Goal: Task Accomplishment & Management: Complete application form

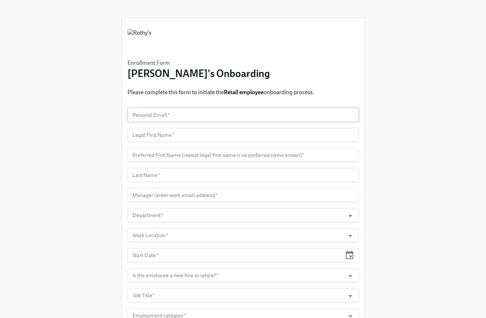
click at [175, 114] on input "text" at bounding box center [243, 115] width 231 height 14
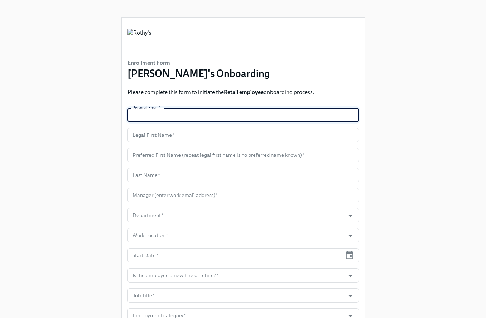
paste input "arnettej1@outlook.com"
type input "arnettej1@outlook.com"
click at [177, 135] on input "text" at bounding box center [243, 135] width 231 height 14
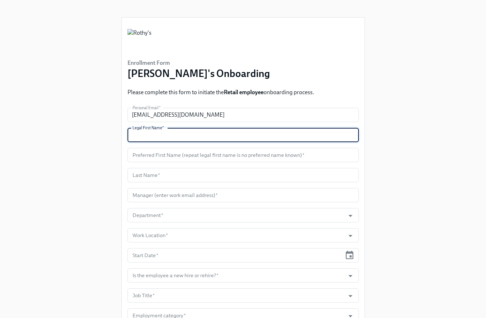
paste input "Arnette"
type input "Arnette"
click at [181, 158] on input "text" at bounding box center [243, 155] width 231 height 14
paste input "Arnette"
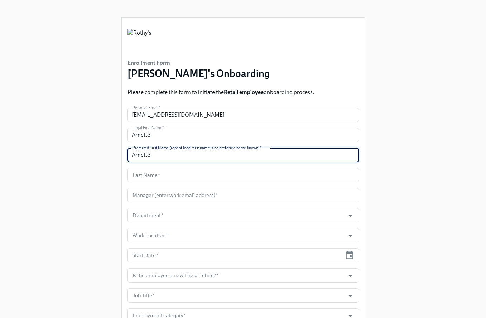
type input "Arnette"
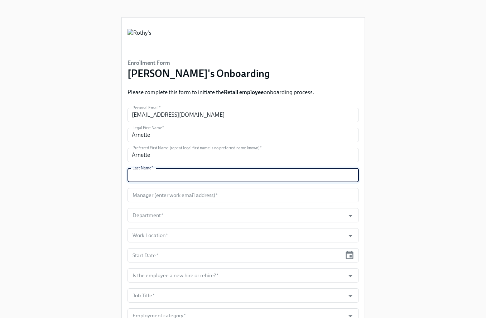
click at [163, 170] on input "text" at bounding box center [243, 175] width 231 height 14
paste input "Jean-Baptiste"
type input "Jean-Baptiste"
click at [183, 195] on input "text" at bounding box center [243, 195] width 231 height 14
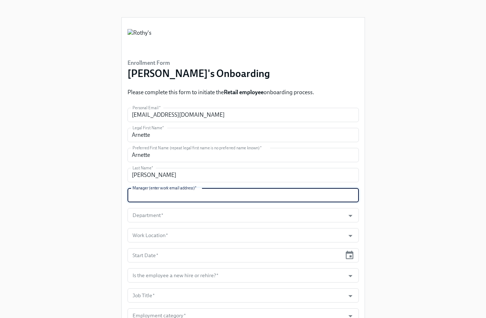
click at [189, 194] on input "text" at bounding box center [243, 195] width 231 height 14
paste input "kimberlyforlenza@rothys.com"
type input "kimberlyforlenza@rothys.com"
click at [193, 214] on input "Department   *" at bounding box center [236, 215] width 211 height 14
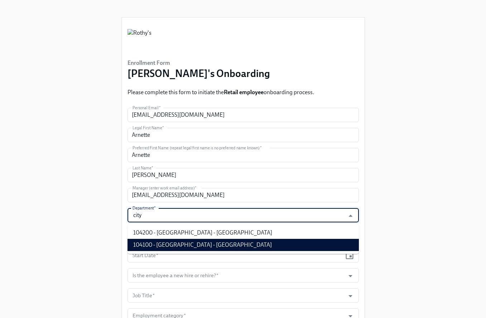
click at [200, 239] on li "104100 - City Place - FL" at bounding box center [243, 245] width 231 height 12
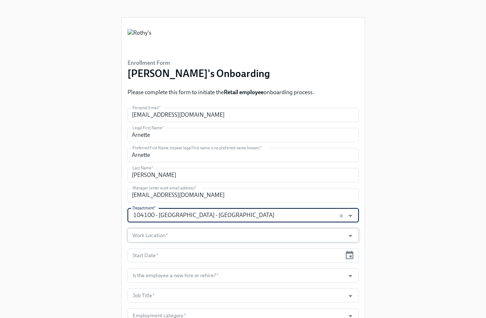
type input "104100 - City Place - FL"
click at [195, 233] on input "Work Location   *" at bounding box center [236, 235] width 211 height 14
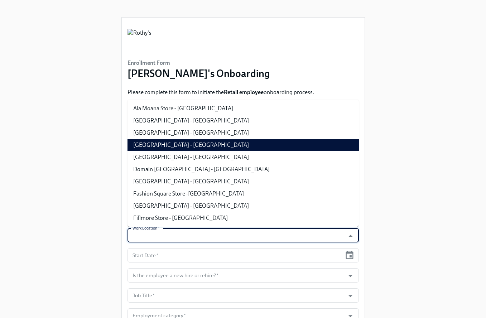
click at [203, 141] on li "City Place - FL" at bounding box center [243, 145] width 231 height 12
type input "City Place - FL"
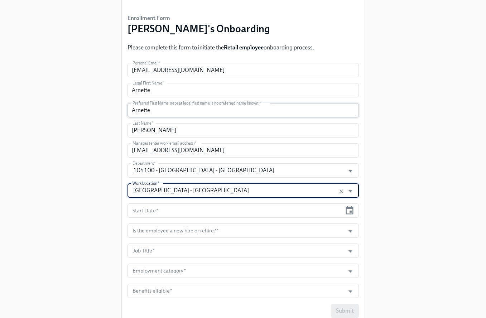
scroll to position [52, 0]
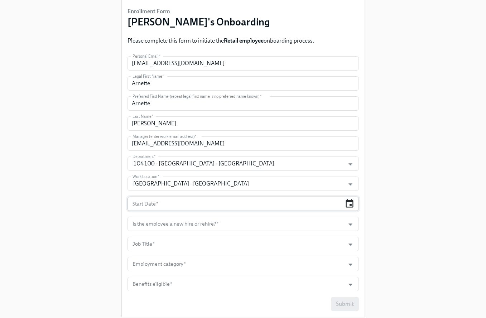
click at [345, 205] on icon "button" at bounding box center [350, 204] width 10 height 10
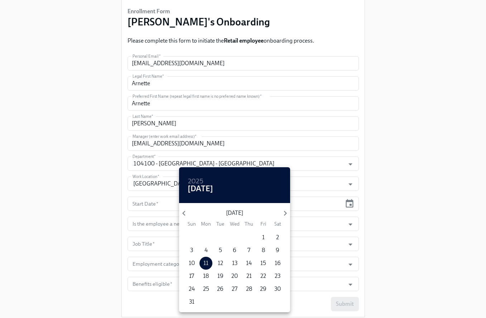
drag, startPoint x: 248, startPoint y: 275, endPoint x: 256, endPoint y: 270, distance: 8.7
click at [248, 275] on p "21" at bounding box center [248, 276] width 5 height 8
type input "08/21/2025"
drag, startPoint x: 344, startPoint y: 234, endPoint x: 337, endPoint y: 227, distance: 10.1
click at [343, 234] on div at bounding box center [243, 159] width 486 height 318
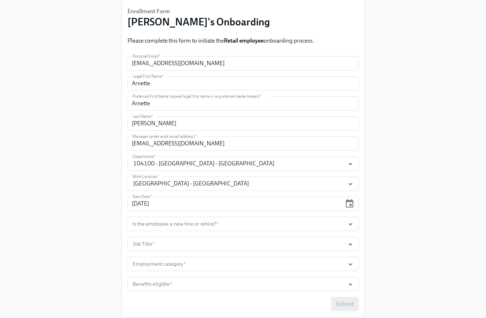
click at [336, 225] on input "Is the employee a new hire or rehire?   *" at bounding box center [236, 224] width 211 height 14
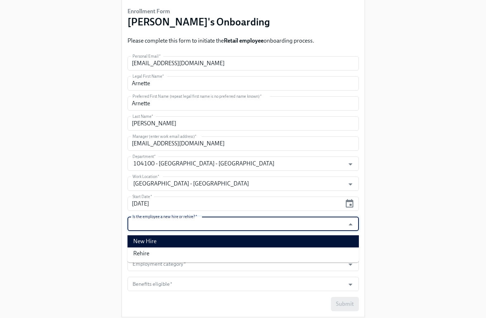
click at [303, 236] on li "New Hire" at bounding box center [243, 241] width 231 height 12
type input "New Hire"
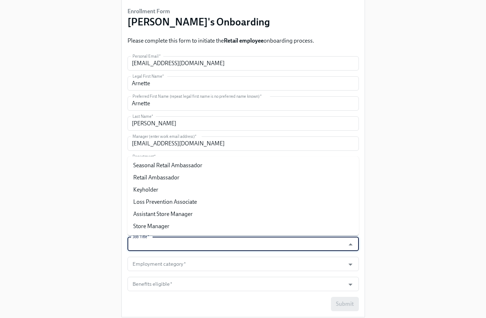
click at [291, 240] on input "Job Title   *" at bounding box center [236, 244] width 211 height 14
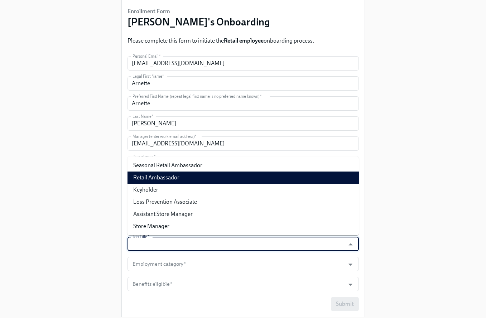
click at [264, 175] on li "Retail Ambassador" at bounding box center [243, 178] width 231 height 12
type input "Retail Ambassador"
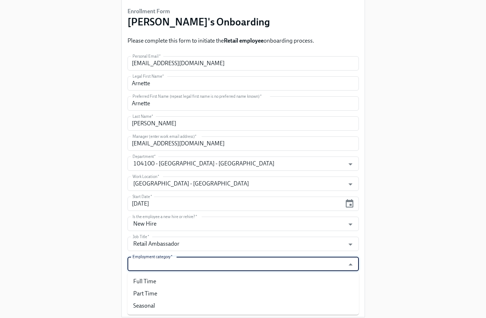
click at [274, 263] on input "Employment category   *" at bounding box center [236, 264] width 211 height 14
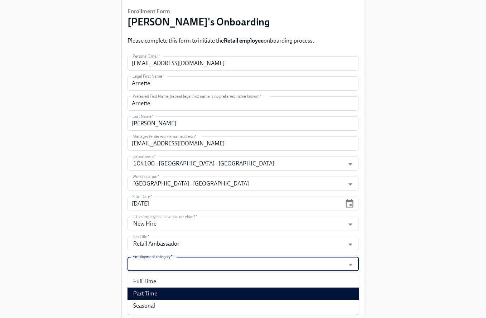
click at [248, 288] on li "Part Time" at bounding box center [243, 294] width 231 height 12
type input "Part Time"
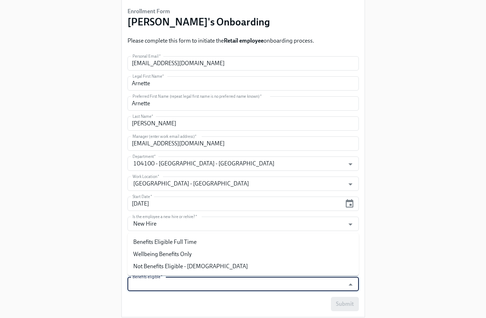
click at [239, 279] on input "Benefits eligible   *" at bounding box center [236, 284] width 211 height 14
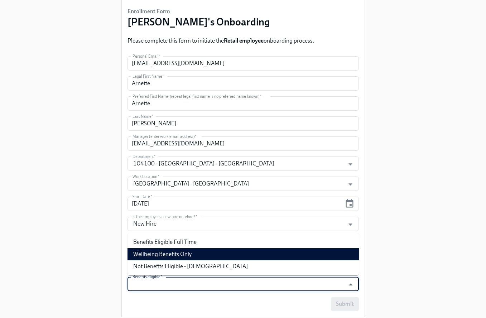
click at [240, 254] on li "Wellbeing Benefits Only" at bounding box center [243, 254] width 231 height 12
type input "Wellbeing Benefits Only"
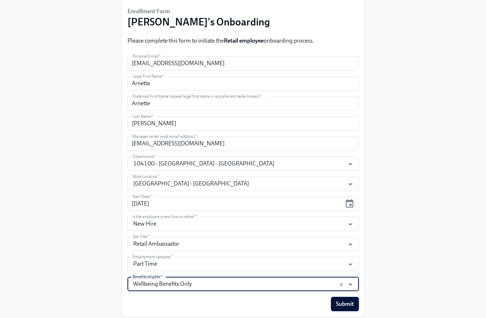
click at [353, 308] on button "Submit" at bounding box center [345, 304] width 28 height 14
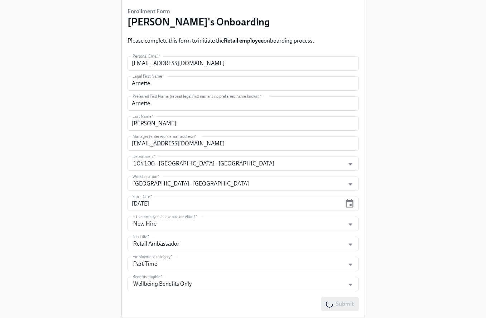
scroll to position [0, 0]
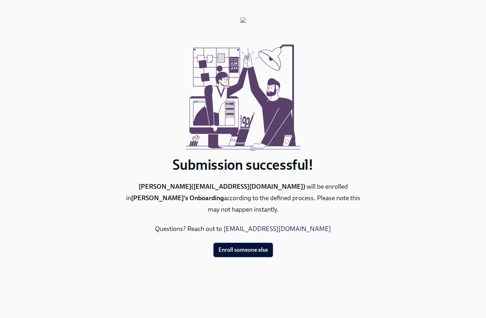
click at [251, 251] on span "Enroll someone else" at bounding box center [243, 249] width 49 height 7
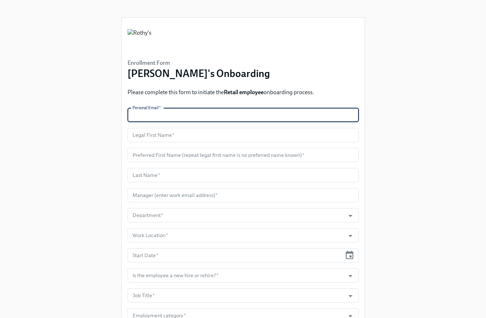
click at [174, 114] on input "text" at bounding box center [243, 115] width 231 height 14
paste input "destiniriddick4@gmail.com"
type input "destiniriddick4@gmail.com"
click at [157, 137] on input "text" at bounding box center [243, 135] width 231 height 14
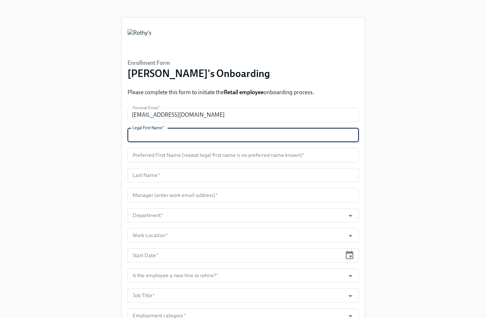
paste input "Destini"
type input "Destini"
click at [171, 159] on input "text" at bounding box center [243, 155] width 231 height 14
paste input "Destini"
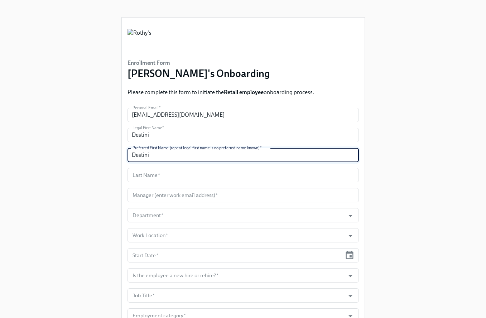
type input "Destini"
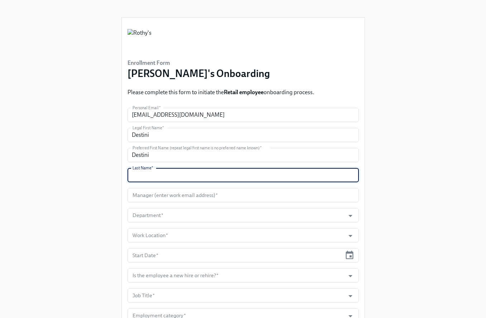
click at [195, 176] on input "text" at bounding box center [243, 175] width 231 height 14
paste input "Riddick"
type input "Riddick"
click at [184, 196] on input "text" at bounding box center [243, 195] width 231 height 14
paste input "Opening 384 - Retail Ambassador - Green Hills Start Date Sep 2, 2025 Office Gre…"
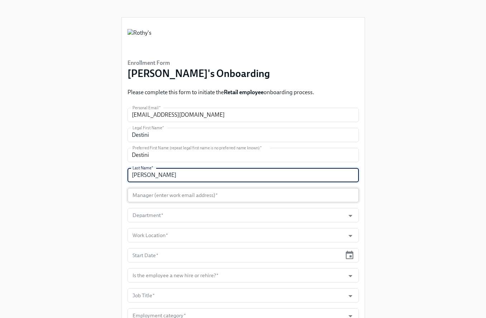
type input "Opening 384 - Retail Ambassador - Green Hills Start Date Sep 2, 2025 Office Gre…"
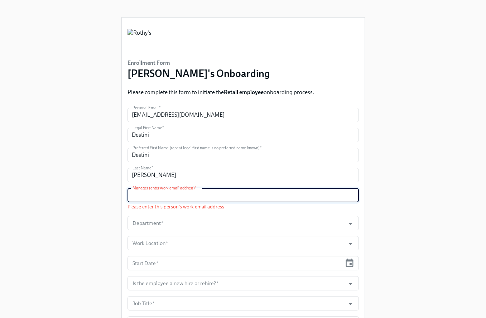
paste input "Opening 384 - Retail Ambassador - Green Hills Start Date Sep 2, 2025 Office Gre…"
type input "Opening 384 - Retail Ambassador - Green Hills Start Date Sep 2, 2025 Office Gre…"
paste input "khawkins@rothys.com"
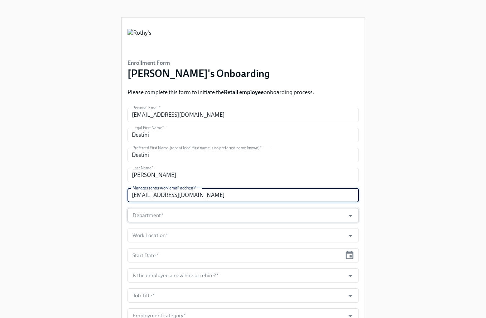
type input "khawkins@rothys.com"
click at [173, 216] on input "Department   *" at bounding box center [236, 215] width 211 height 14
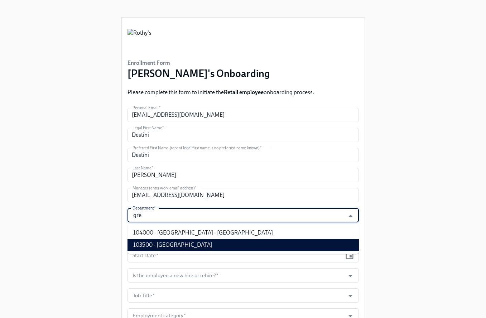
click at [197, 233] on li "104000 - Green Hills - TN" at bounding box center [243, 233] width 231 height 12
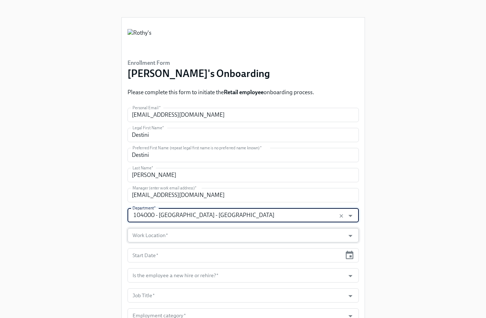
type input "104000 - Green Hills - TN"
click at [198, 239] on input "Work Location   *" at bounding box center [236, 235] width 211 height 14
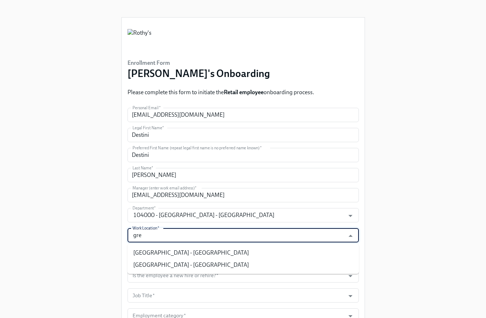
click at [197, 248] on li "Green Hills - TN" at bounding box center [243, 253] width 231 height 12
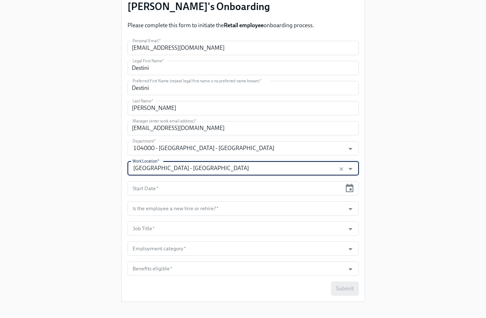
scroll to position [69, 0]
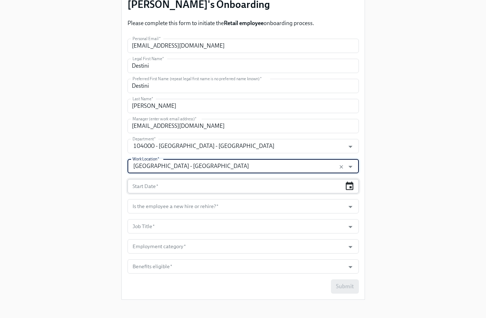
type input "Green Hills - TN"
click at [349, 186] on icon "button" at bounding box center [350, 186] width 10 height 10
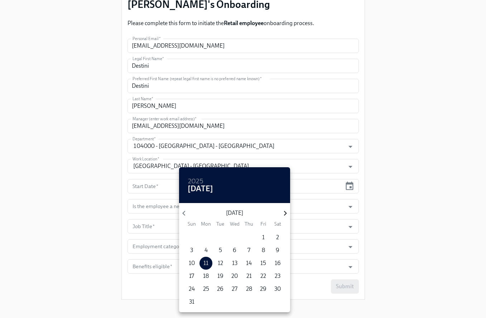
click at [282, 212] on icon "button" at bounding box center [285, 213] width 10 height 10
click at [220, 235] on p "2" at bounding box center [220, 238] width 3 height 8
type input "09/02/2025"
click at [376, 217] on div at bounding box center [243, 159] width 486 height 318
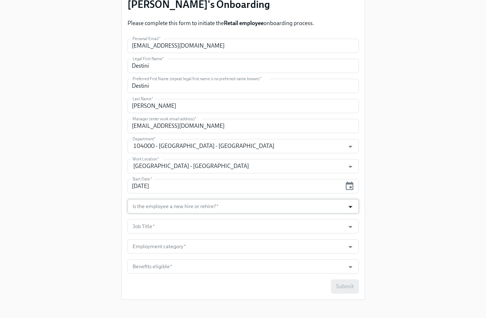
click at [353, 211] on icon "Open" at bounding box center [351, 207] width 10 height 10
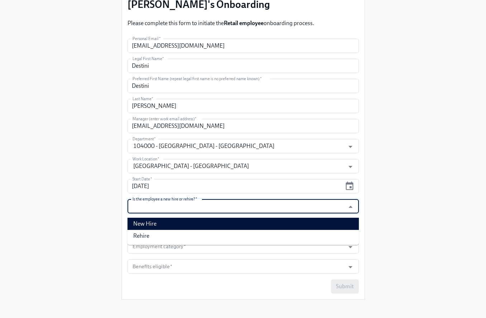
click at [322, 221] on li "New Hire" at bounding box center [243, 224] width 231 height 12
type input "New Hire"
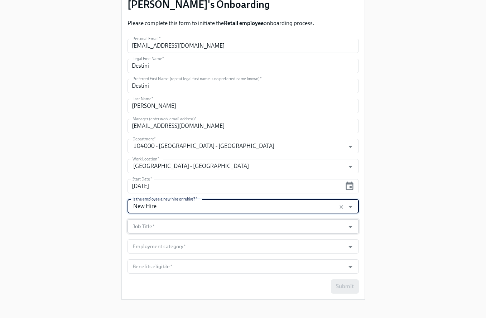
click at [309, 229] on input "Job Title   *" at bounding box center [236, 226] width 211 height 14
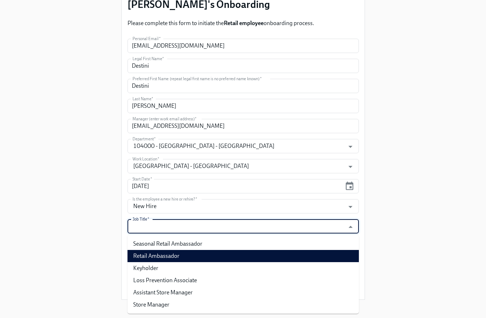
click at [283, 256] on li "Retail Ambassador" at bounding box center [243, 256] width 231 height 12
type input "Retail Ambassador"
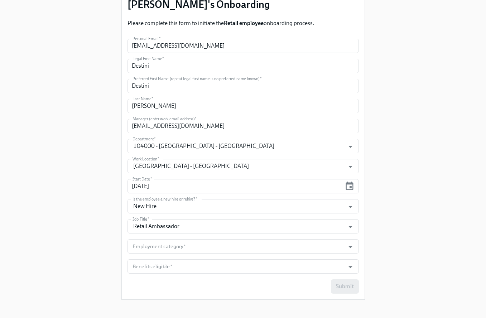
click at [298, 256] on form "Personal Email   * destiniriddick4@gmail.com Personal Email * Legal First Name …" at bounding box center [243, 166] width 231 height 255
click at [294, 251] on input "Employment category   *" at bounding box center [236, 246] width 211 height 14
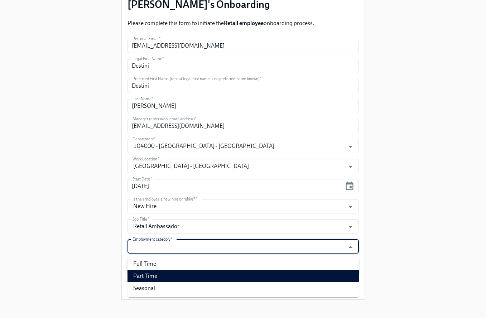
drag, startPoint x: 225, startPoint y: 275, endPoint x: 228, endPoint y: 271, distance: 4.8
click at [225, 275] on li "Part Time" at bounding box center [243, 276] width 231 height 12
type input "Part Time"
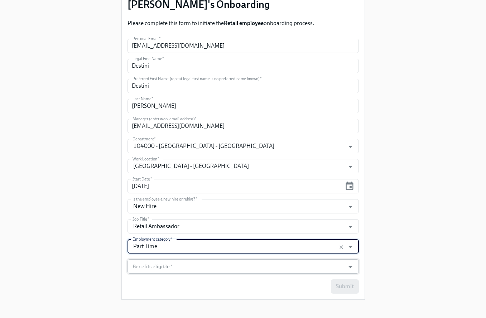
click at [232, 265] on input "Benefits eligible   *" at bounding box center [236, 266] width 211 height 14
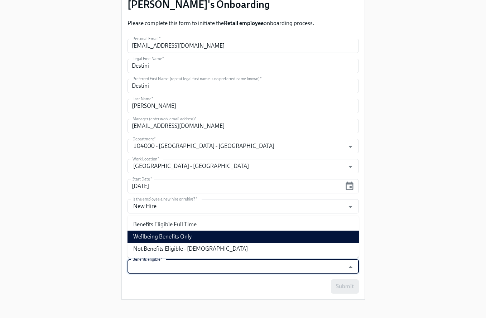
click at [219, 239] on li "Wellbeing Benefits Only" at bounding box center [243, 237] width 231 height 12
type input "Wellbeing Benefits Only"
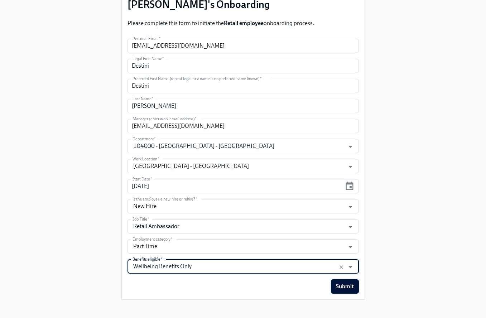
click at [344, 289] on span "Submit" at bounding box center [345, 286] width 18 height 7
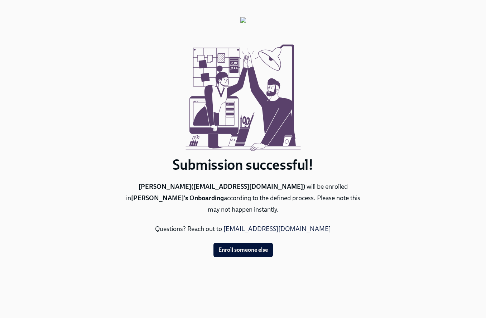
scroll to position [0, 0]
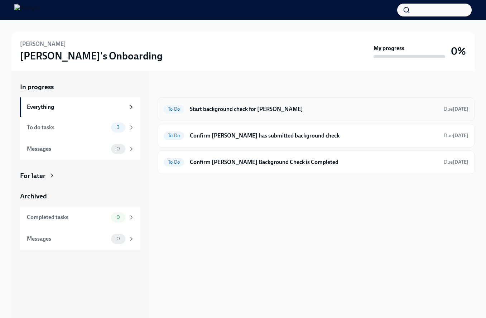
click at [288, 106] on h6 "Start background check for [PERSON_NAME]" at bounding box center [314, 109] width 248 height 8
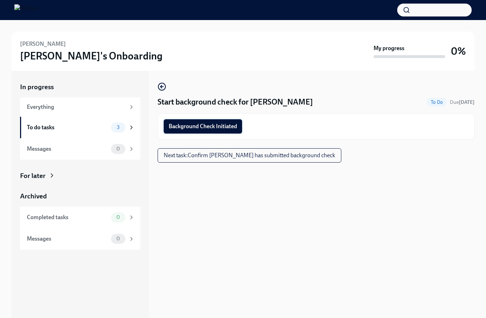
click at [233, 125] on span "Background Check Initiated" at bounding box center [203, 126] width 68 height 7
